Goal: Use online tool/utility: Utilize a website feature to perform a specific function

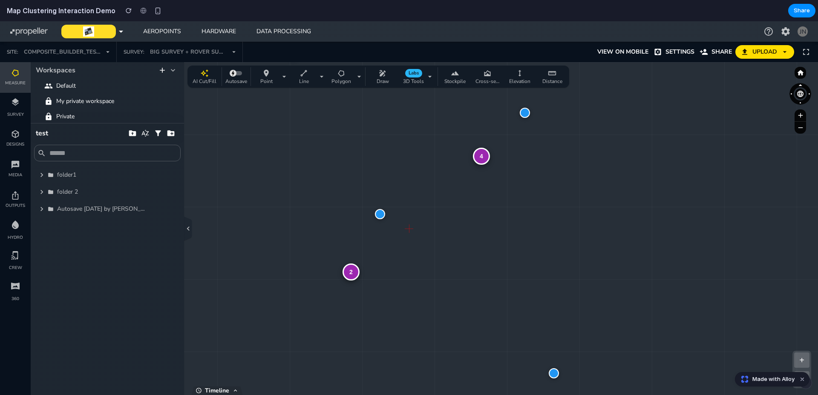
click at [379, 215] on div at bounding box center [380, 214] width 10 height 10
click at [351, 274] on div "2" at bounding box center [351, 272] width 17 height 17
click at [404, 235] on div at bounding box center [405, 233] width 10 height 10
click at [409, 275] on div "3 + − Zoom: 4.9 x | Clusters: 8 | Size: 1920 x 782" at bounding box center [409, 228] width 818 height 333
click at [473, 258] on div at bounding box center [469, 259] width 10 height 10
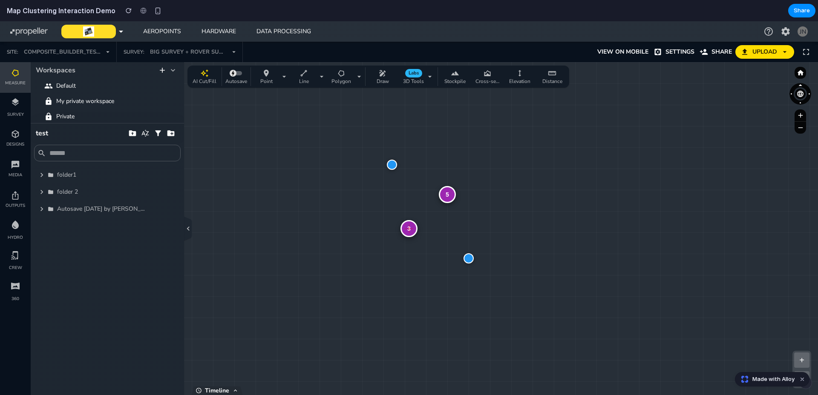
click at [444, 274] on div "5 3 + − Zoom: 1.0 x | Clusters: 4 | Size: 1920 x 782" at bounding box center [409, 228] width 818 height 333
click at [120, 176] on div "folder1" at bounding box center [103, 175] width 93 height 9
click at [41, 175] on icon "button" at bounding box center [41, 175] width 9 height 9
click at [42, 195] on icon "button" at bounding box center [41, 192] width 9 height 9
